Goal: Task Accomplishment & Management: Manage account settings

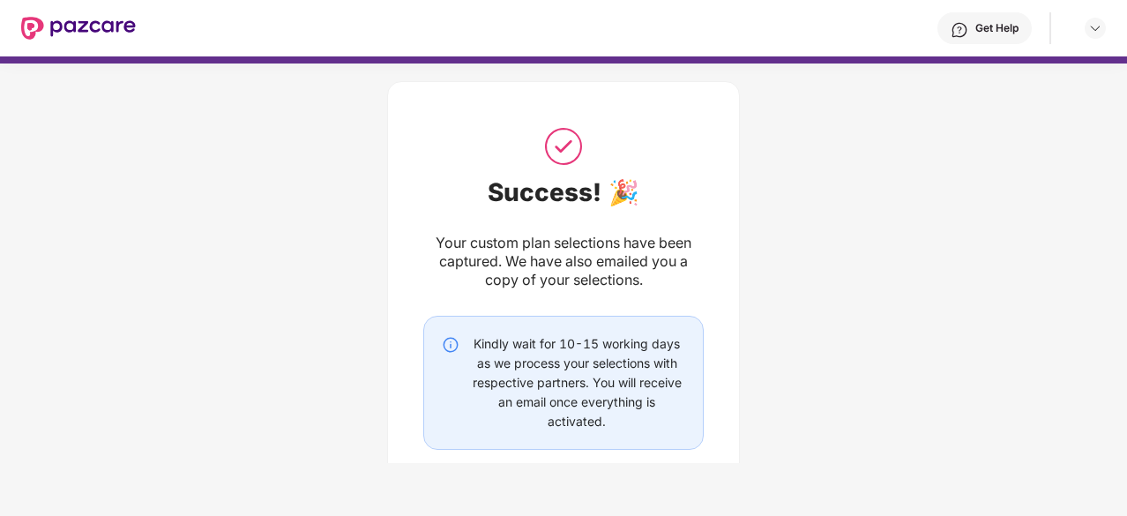
click at [119, 24] on img at bounding box center [78, 28] width 115 height 23
click at [993, 187] on div "Success! 🎉 Your custom plan selections have been captured. We have also emailed…" at bounding box center [563, 319] width 1127 height 528
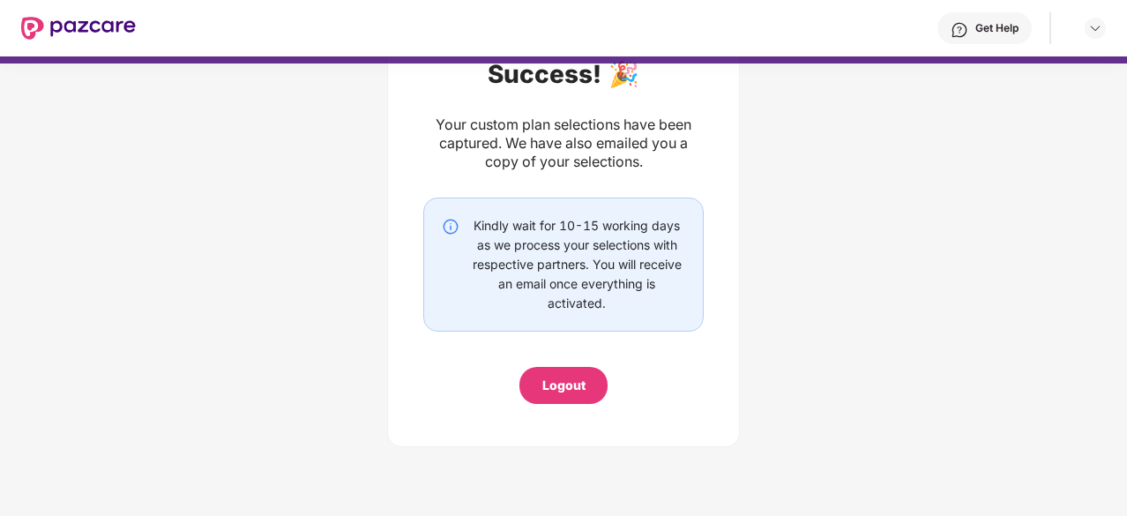
click at [559, 401] on div "Logout" at bounding box center [563, 385] width 88 height 37
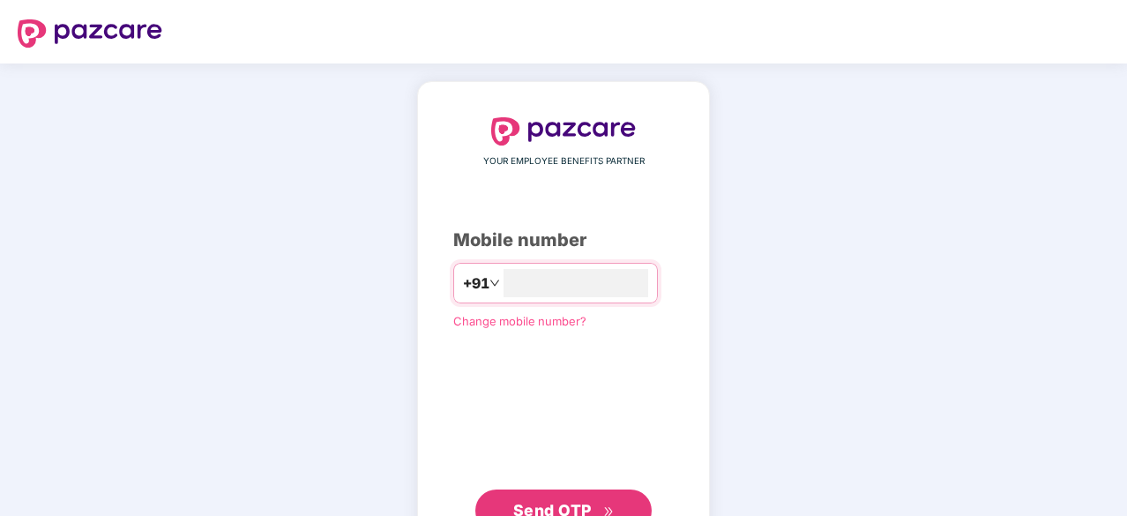
scroll to position [67, 0]
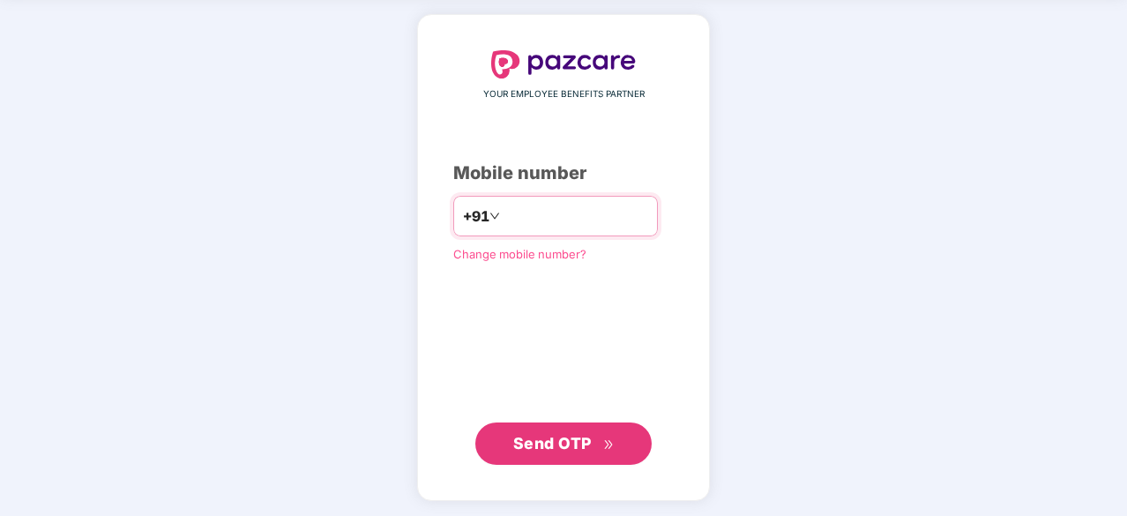
click at [554, 212] on input "number" at bounding box center [575, 216] width 145 height 28
type input "**********"
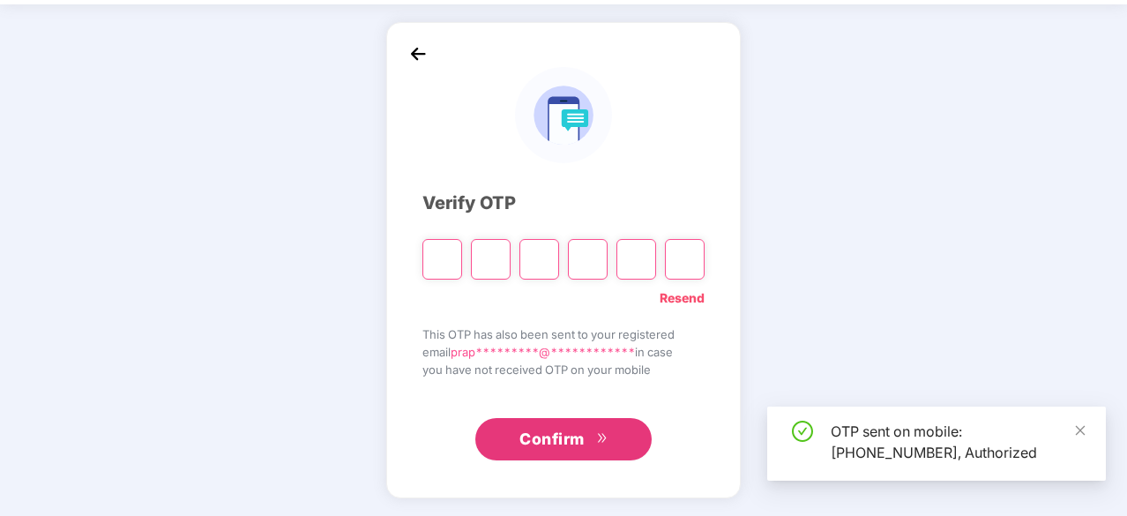
scroll to position [58, 0]
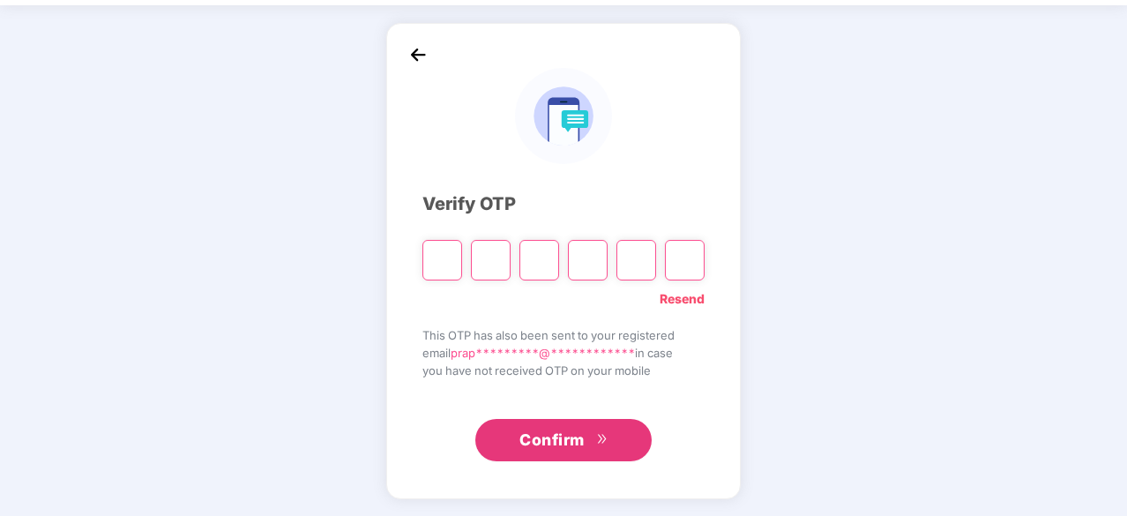
type input "*"
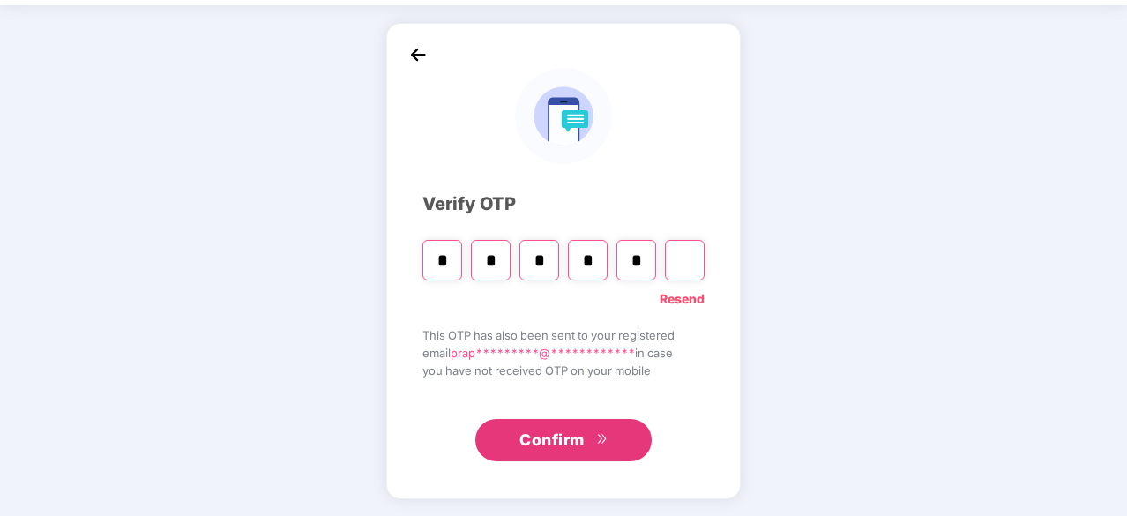
type input "*"
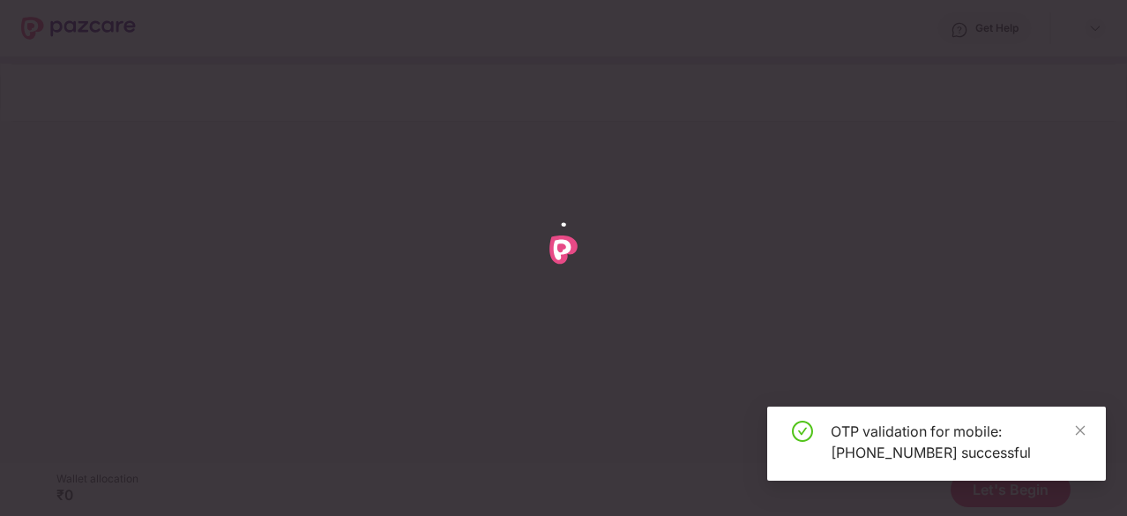
scroll to position [0, 0]
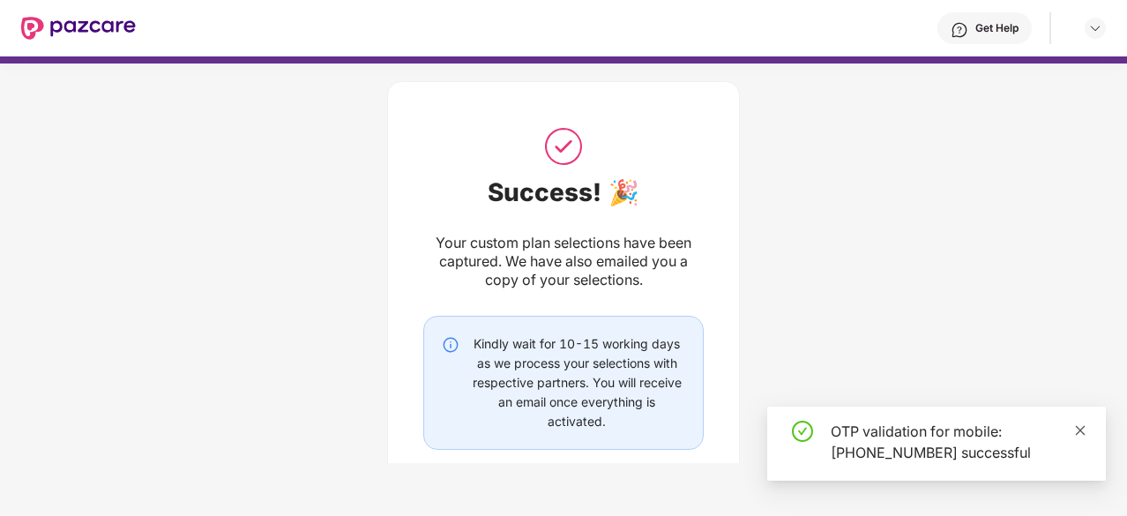
click at [1075, 424] on icon "close" at bounding box center [1080, 430] width 12 height 12
